Goal: Navigation & Orientation: Find specific page/section

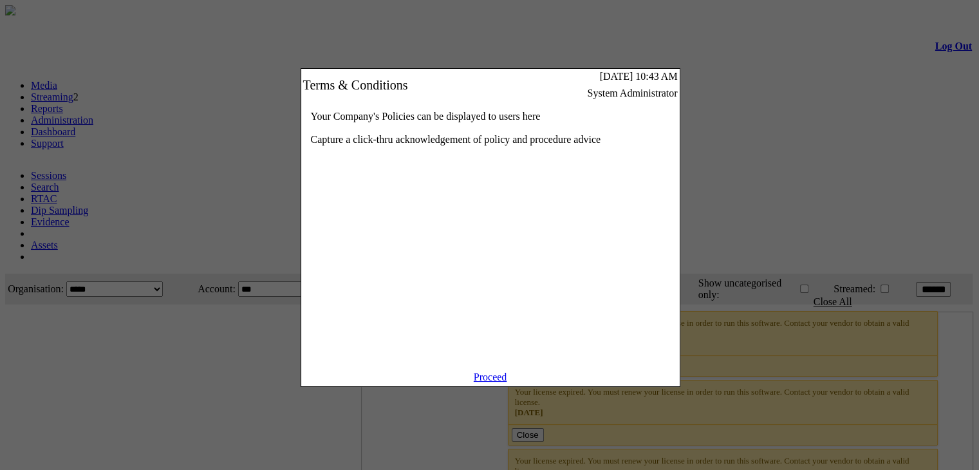
click at [486, 382] on link "Proceed" at bounding box center [490, 376] width 33 height 11
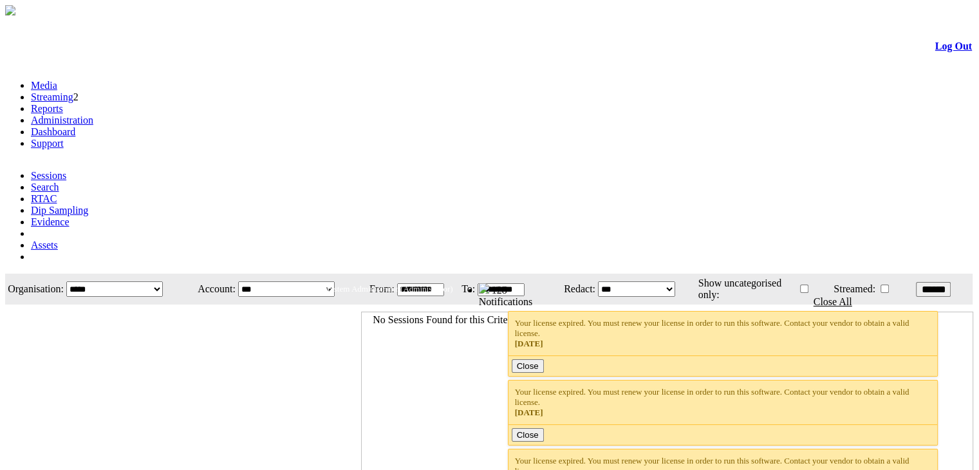
click at [93, 115] on link "Administration" at bounding box center [62, 120] width 62 height 11
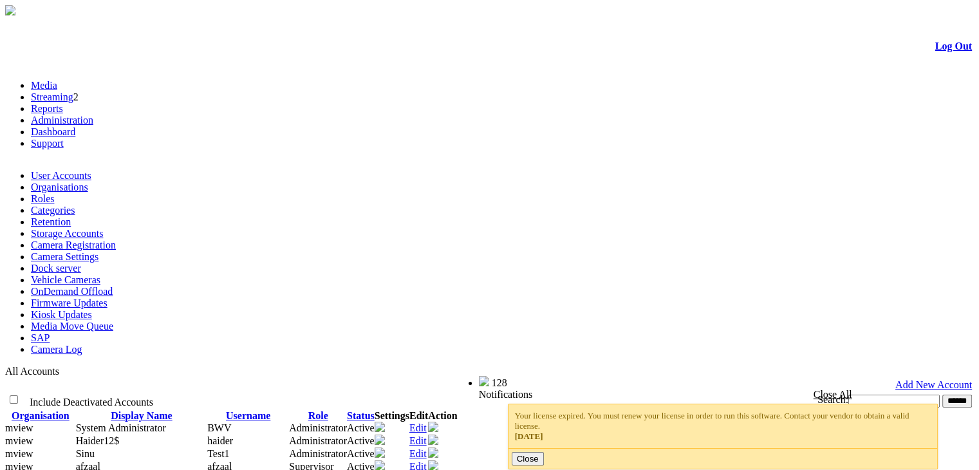
click at [116, 239] on link "Camera Registration" at bounding box center [73, 244] width 85 height 11
